Goal: Information Seeking & Learning: Learn about a topic

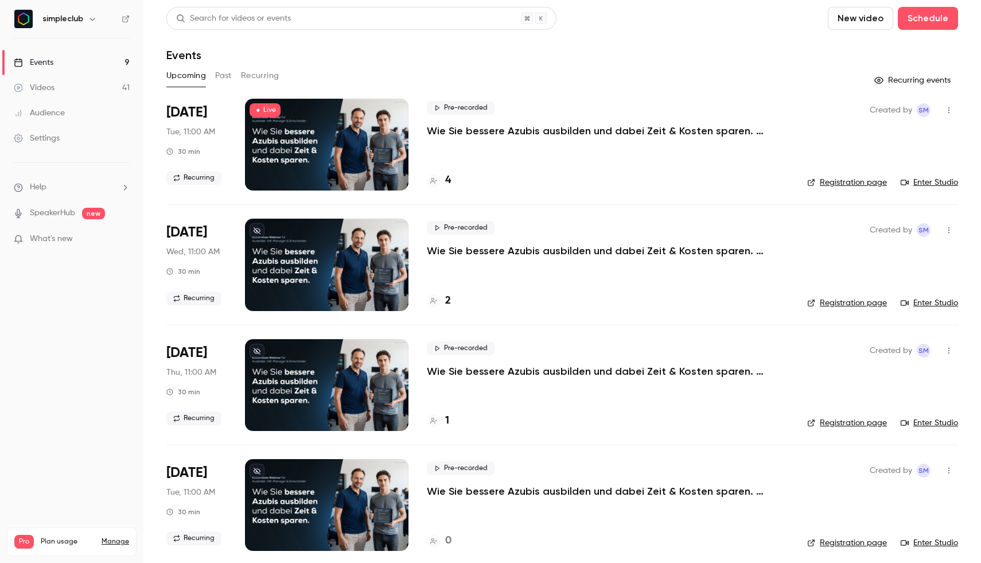
click at [489, 286] on div "Pre-recorded Wie Sie bessere Azubis ausbilden und dabei Zeit & Kosten sparen. (…" at bounding box center [608, 265] width 362 height 92
click at [349, 378] on div at bounding box center [327, 385] width 164 height 92
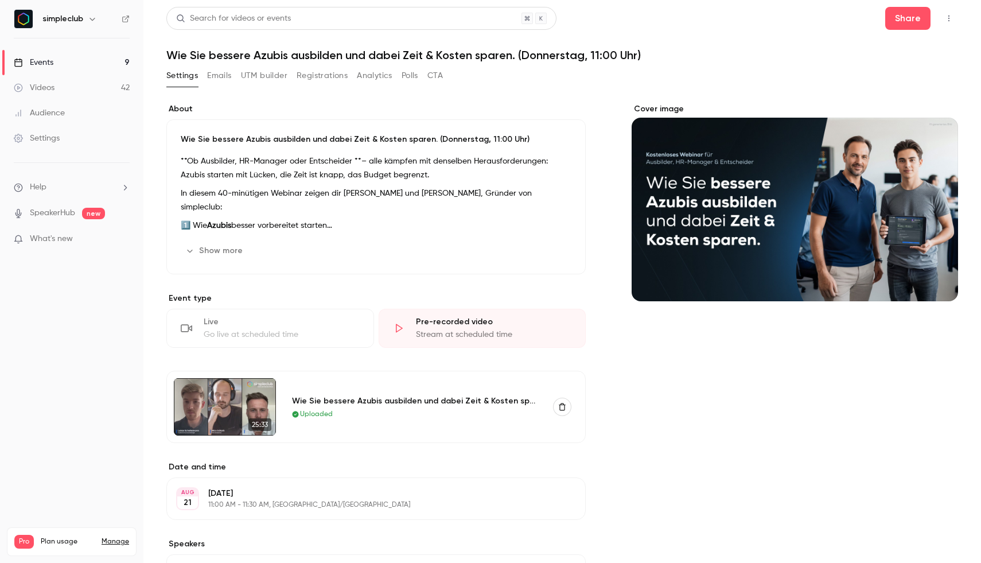
click at [326, 84] on button "Registrations" at bounding box center [322, 76] width 51 height 18
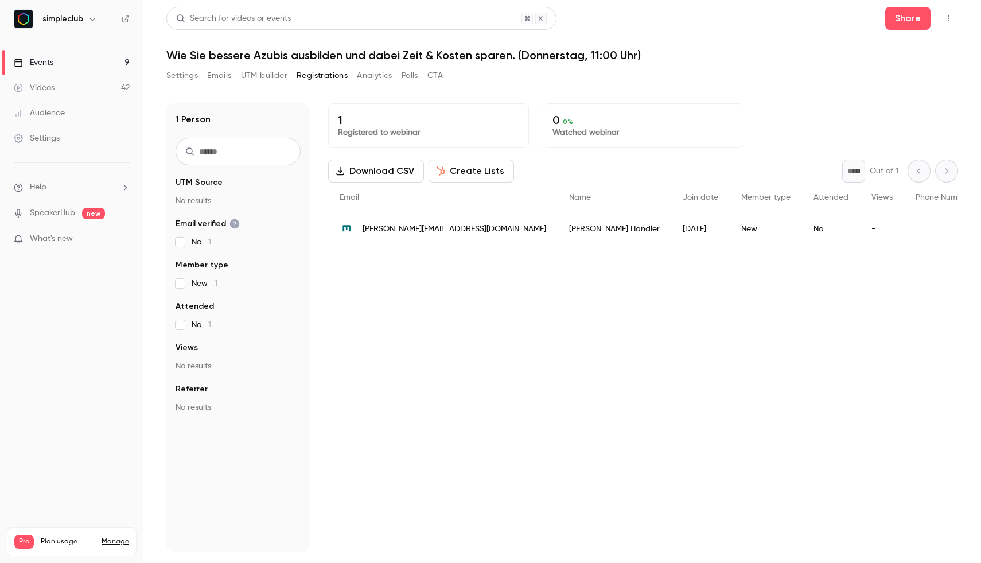
click at [78, 55] on link "Events 9" at bounding box center [71, 62] width 143 height 25
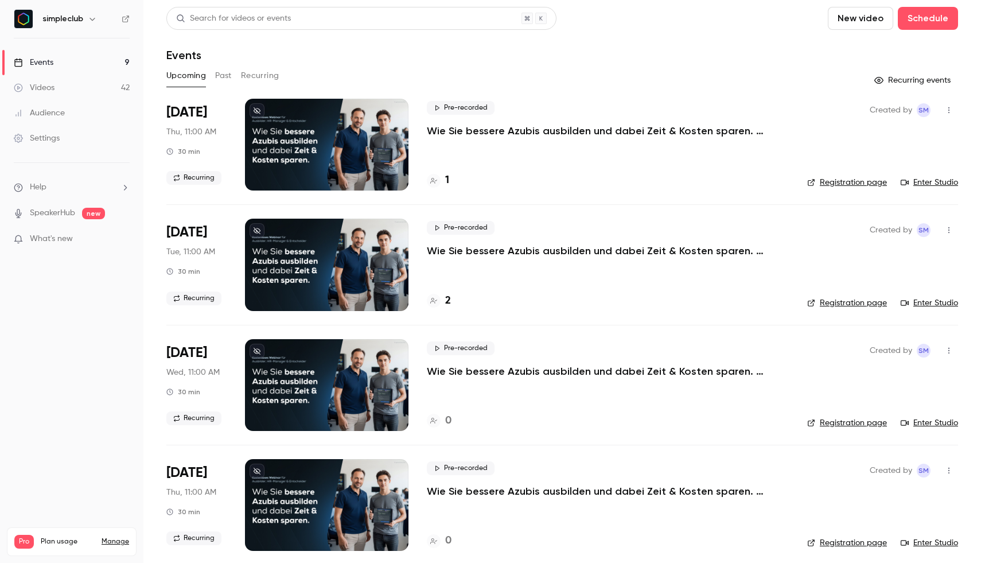
click at [219, 79] on button "Past" at bounding box center [223, 76] width 17 height 18
click at [521, 125] on p "Wie Sie bessere Azubis ausbilden und dabei Zeit & Kosten sparen. (Mittwoch, 11:…" at bounding box center [599, 131] width 344 height 14
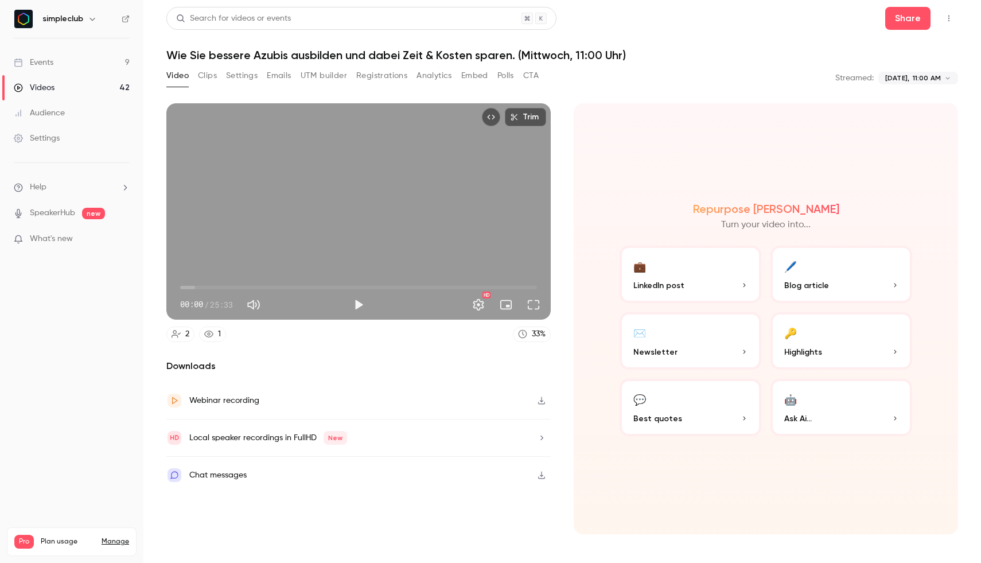
click at [366, 73] on button "Registrations" at bounding box center [381, 76] width 51 height 18
